Goal: Transaction & Acquisition: Purchase product/service

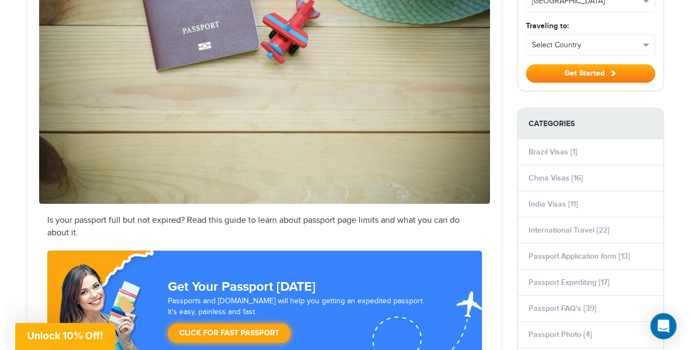
scroll to position [323, 0]
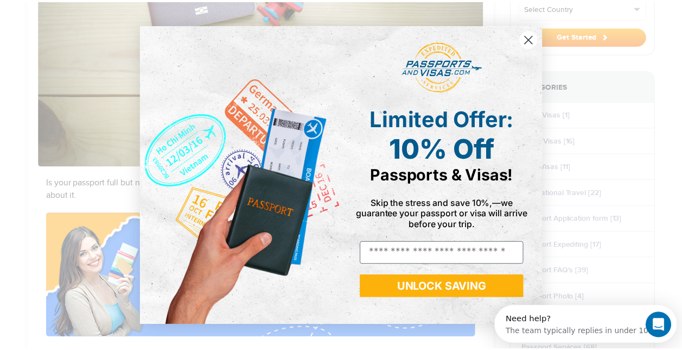
scroll to position [0, 0]
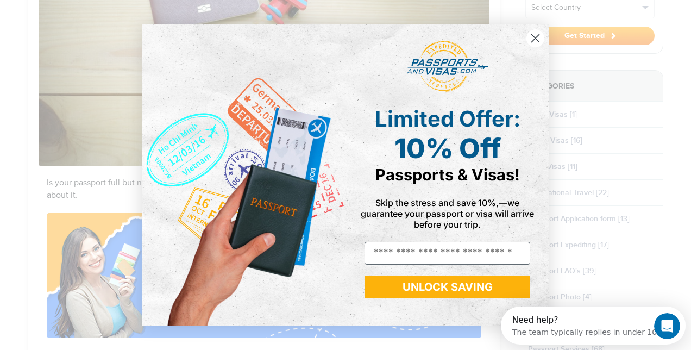
click at [538, 38] on circle "Close dialog" at bounding box center [535, 38] width 18 height 18
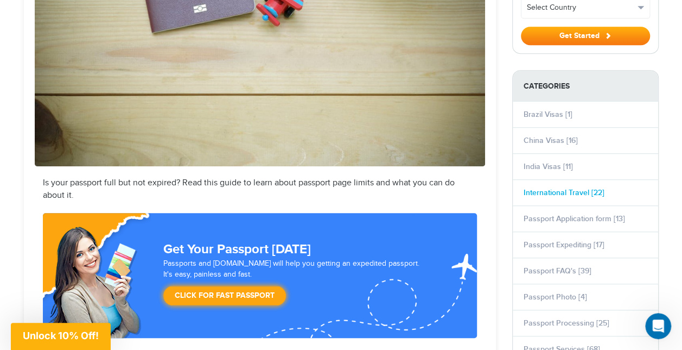
click at [590, 188] on link "International Travel [22]" at bounding box center [564, 192] width 81 height 9
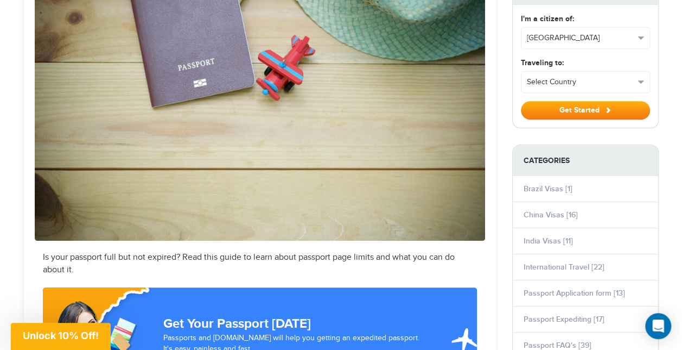
scroll to position [37, 0]
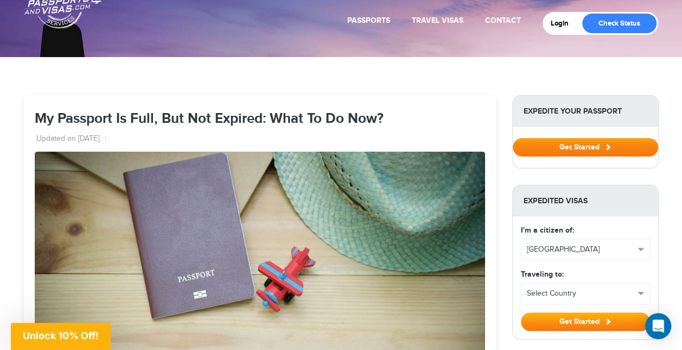
click at [572, 148] on button "Get Started" at bounding box center [586, 147] width 146 height 18
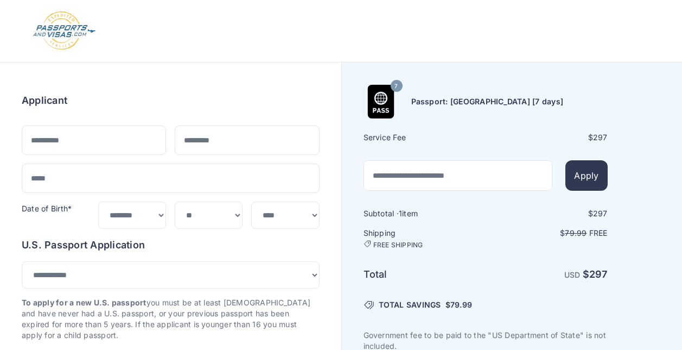
select select "***"
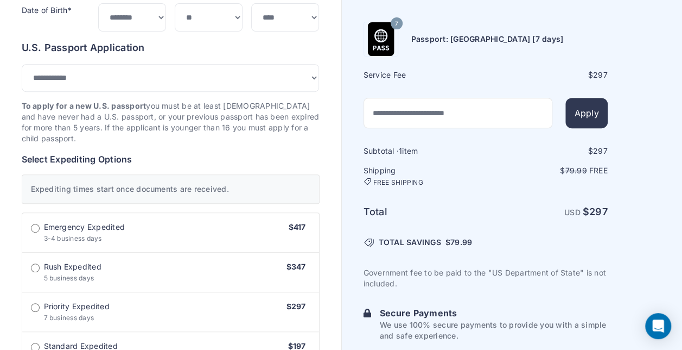
scroll to position [205, 0]
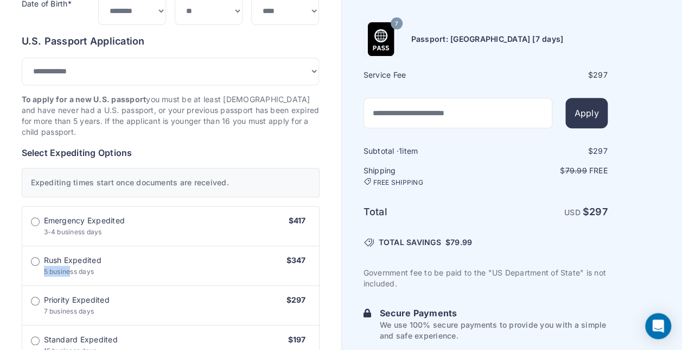
drag, startPoint x: 71, startPoint y: 275, endPoint x: 123, endPoint y: 255, distance: 55.7
click at [123, 255] on label "Rush Expedited 5 business days $347" at bounding box center [170, 266] width 297 height 40
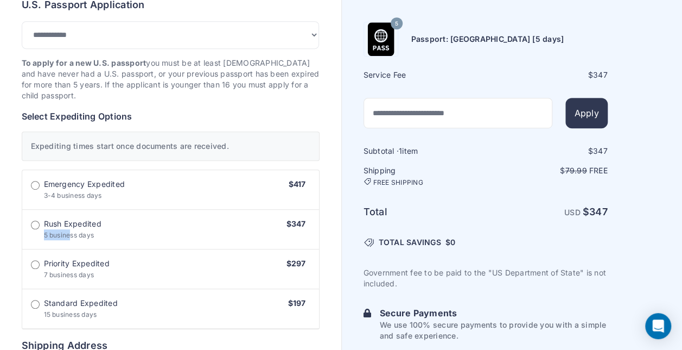
scroll to position [242, 0]
click at [311, 184] on label "Emergency Expedited 3-4 business days $417" at bounding box center [170, 189] width 297 height 40
